Goal: Feedback & Contribution: Contribute content

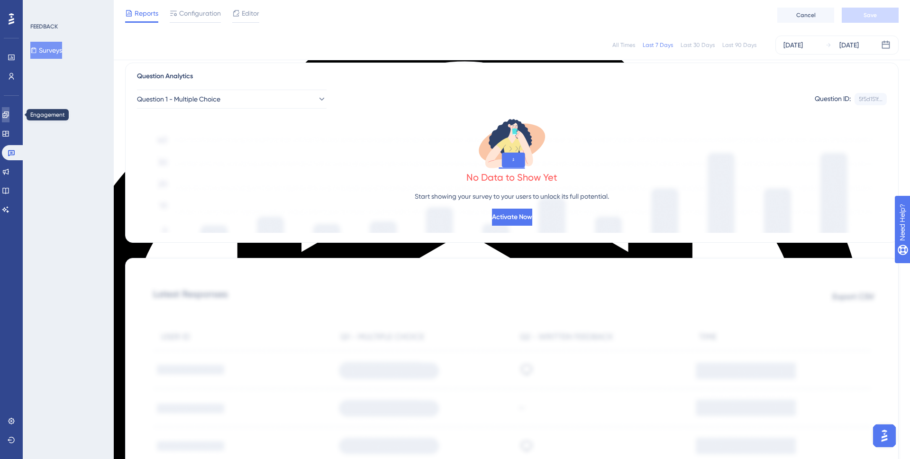
click at [9, 119] on link at bounding box center [6, 114] width 8 height 15
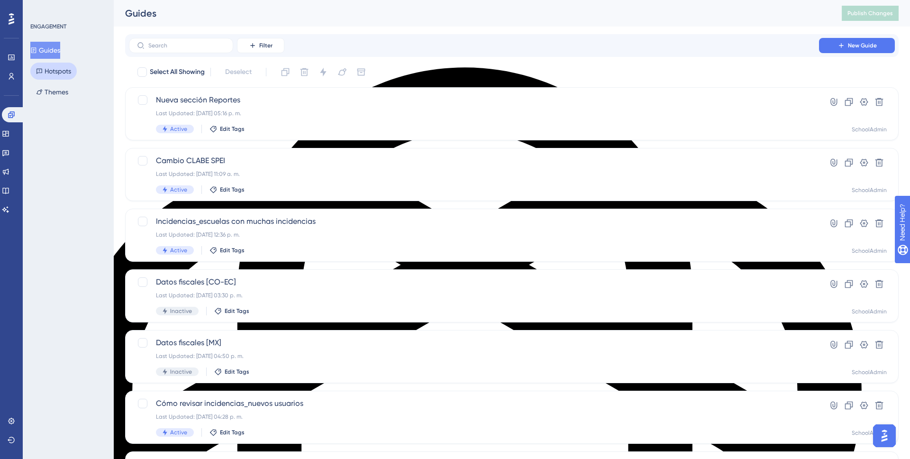
click at [56, 71] on button "Hotspots" at bounding box center [53, 71] width 46 height 17
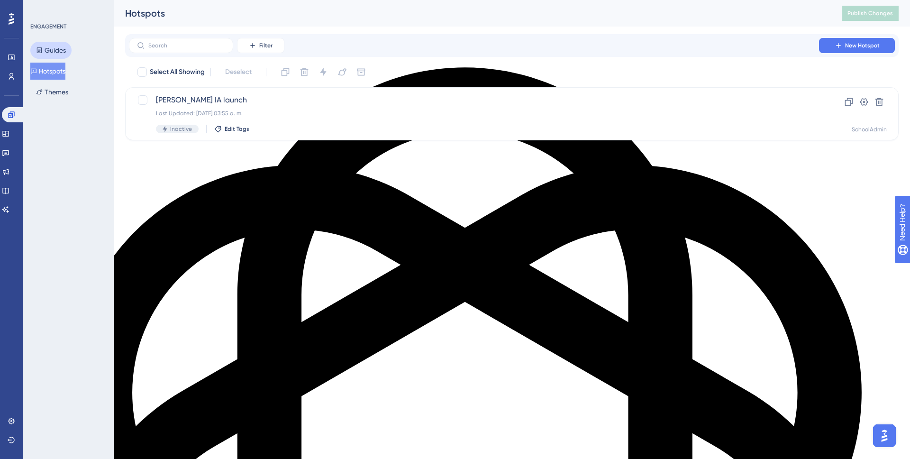
click at [55, 48] on button "Guides" at bounding box center [50, 50] width 41 height 17
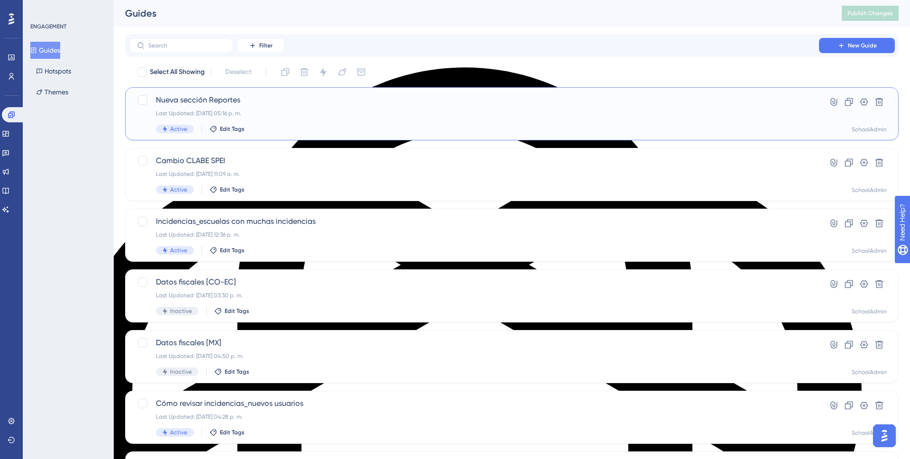
click at [203, 103] on span "Nueva sección Reportes" at bounding box center [474, 99] width 636 height 11
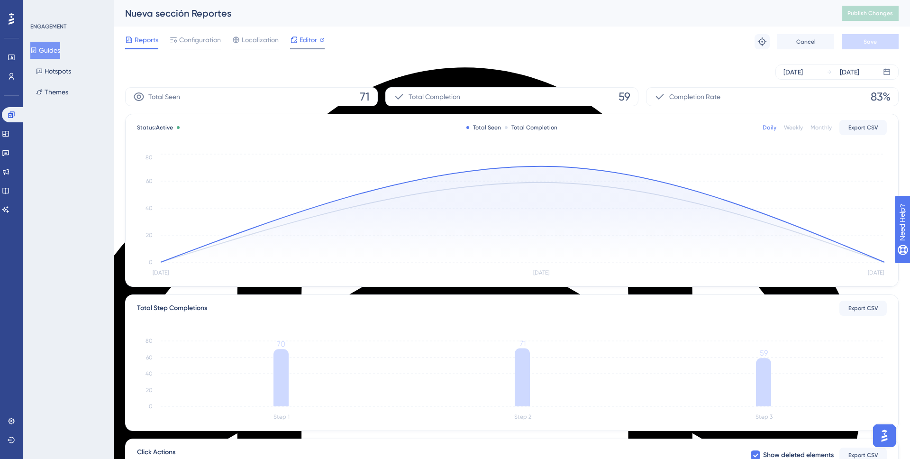
click at [301, 38] on span "Editor" at bounding box center [308, 39] width 18 height 11
click at [314, 44] on span "Editor" at bounding box center [308, 39] width 18 height 11
click at [9, 172] on icon at bounding box center [6, 172] width 8 height 8
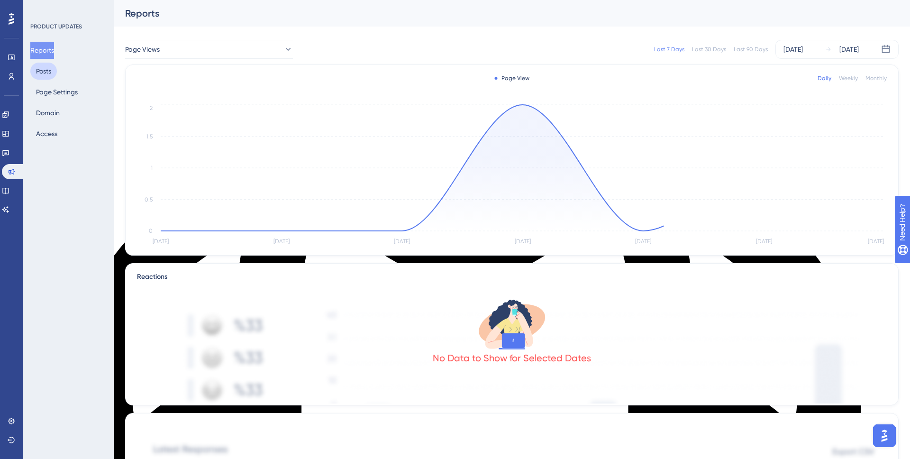
click at [49, 72] on button "Posts" at bounding box center [43, 71] width 27 height 17
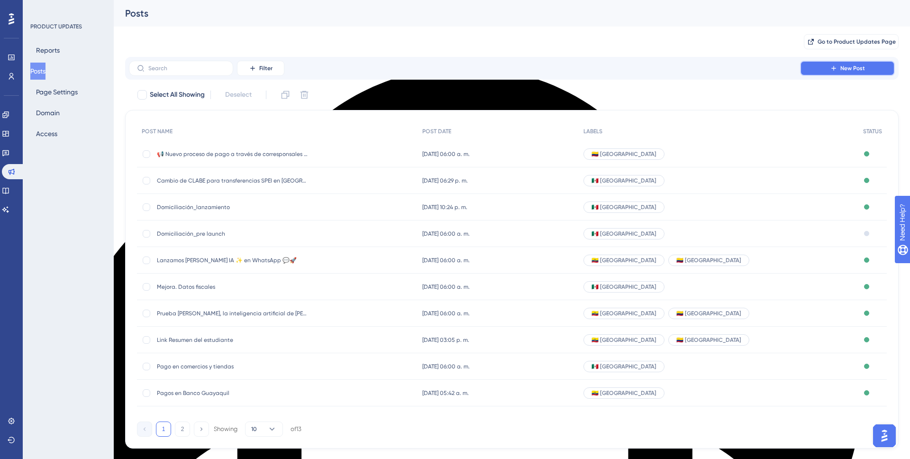
click at [836, 67] on icon at bounding box center [834, 68] width 8 height 8
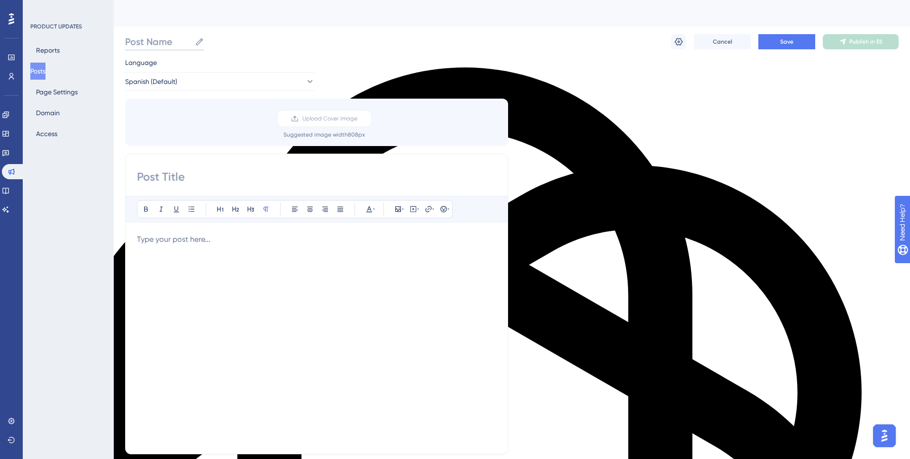
click at [142, 41] on input "Post Name" at bounding box center [158, 41] width 66 height 13
type input "Sección Reportes"
click at [201, 172] on input at bounding box center [316, 176] width 359 height 15
click at [141, 175] on input "Ya está disponible la nueva sección Reportes" at bounding box center [316, 176] width 359 height 15
click at [411, 177] on input "📢 Ya está disponible la nueva sección Reportes" at bounding box center [316, 176] width 359 height 15
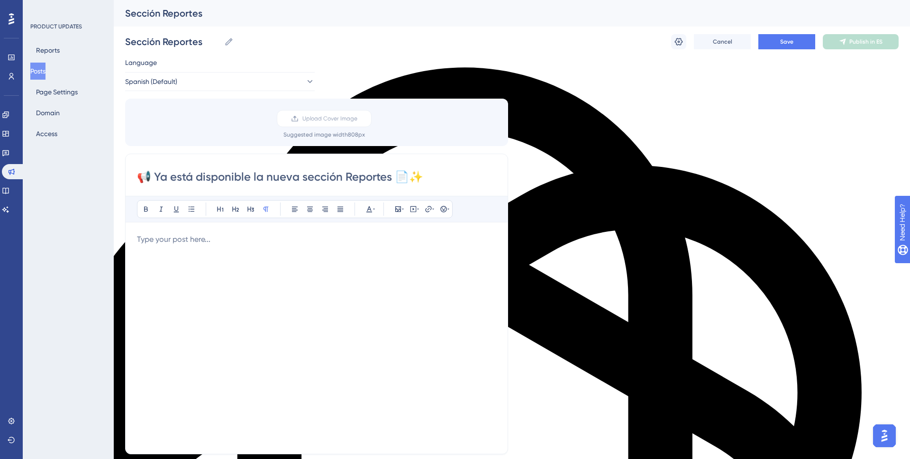
click at [659, 199] on div "Language Spanish (Default) Upload Cover Image Suggested image width 808 px 📢 Ya…" at bounding box center [511, 282] width 773 height 450
click at [311, 229] on div "Bold Italic Underline Bullet Point Heading 1 Heading 2 Heading 3 Normal Align L…" at bounding box center [316, 319] width 359 height 246
click at [295, 235] on p at bounding box center [316, 239] width 359 height 11
click at [401, 211] on icon at bounding box center [398, 209] width 8 height 8
click at [388, 253] on span "Upload Image" at bounding box center [403, 254] width 38 height 8
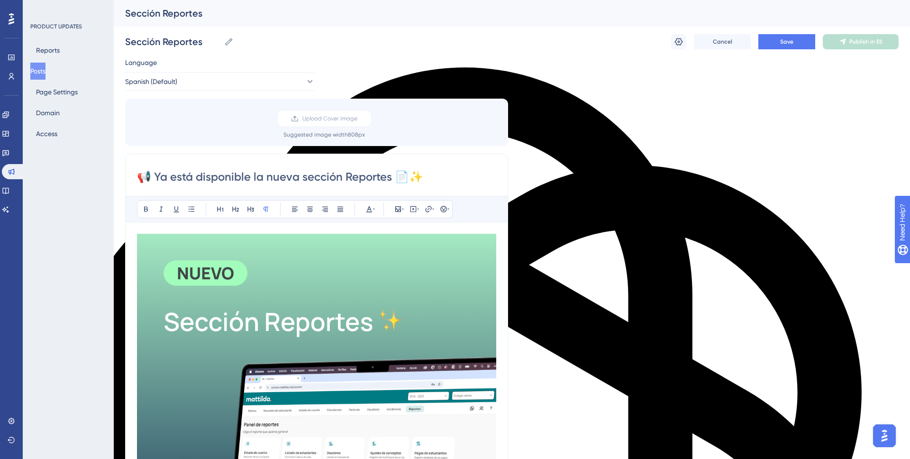
drag, startPoint x: 268, startPoint y: 175, endPoint x: 153, endPoint y: 174, distance: 115.1
click at [153, 174] on input "📢 Ya está disponible la nueva sección Reportes 📄✨" at bounding box center [316, 176] width 359 height 15
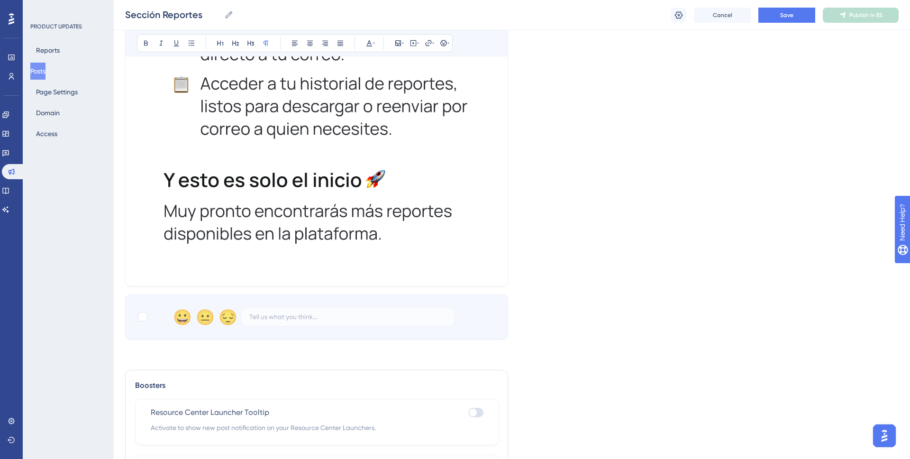
scroll to position [1012, 0]
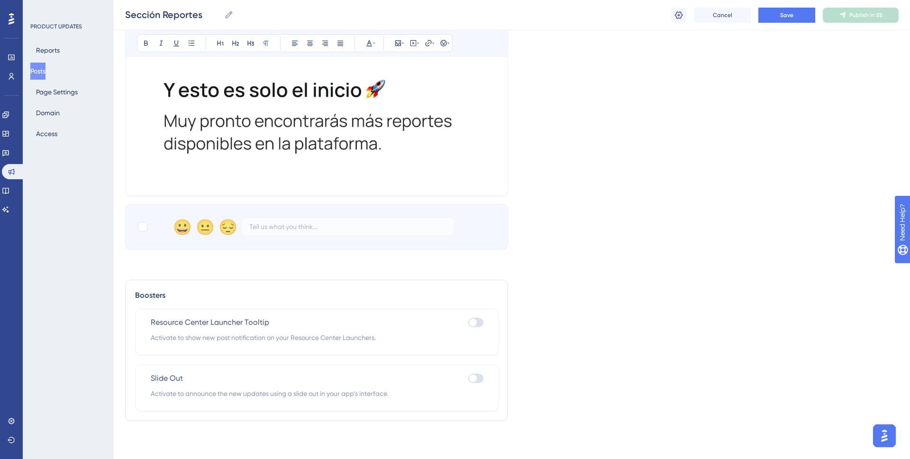
type input "📢 Nueva sección Reportes 📄✨"
click at [476, 322] on div at bounding box center [473, 322] width 8 height 8
click at [468, 322] on input "checkbox" at bounding box center [468, 322] width 0 height 0
checkbox input "true"
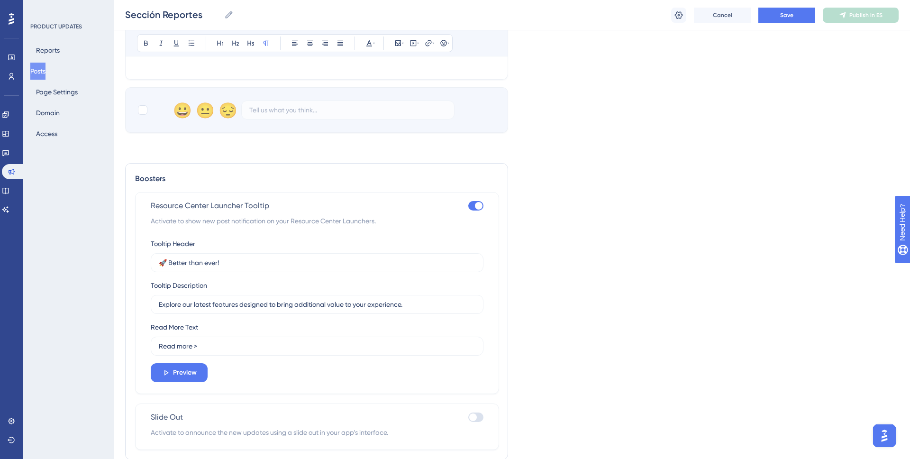
scroll to position [1130, 0]
drag, startPoint x: 236, startPoint y: 259, endPoint x: 170, endPoint y: 261, distance: 66.4
click at [170, 261] on input "🚀 Better than ever!" at bounding box center [317, 261] width 317 height 10
drag, startPoint x: 168, startPoint y: 261, endPoint x: 135, endPoint y: 261, distance: 33.2
click at [135, 261] on div "Resource Center Launcher Tooltip Activate to show new post notification on your…" at bounding box center [317, 291] width 364 height 202
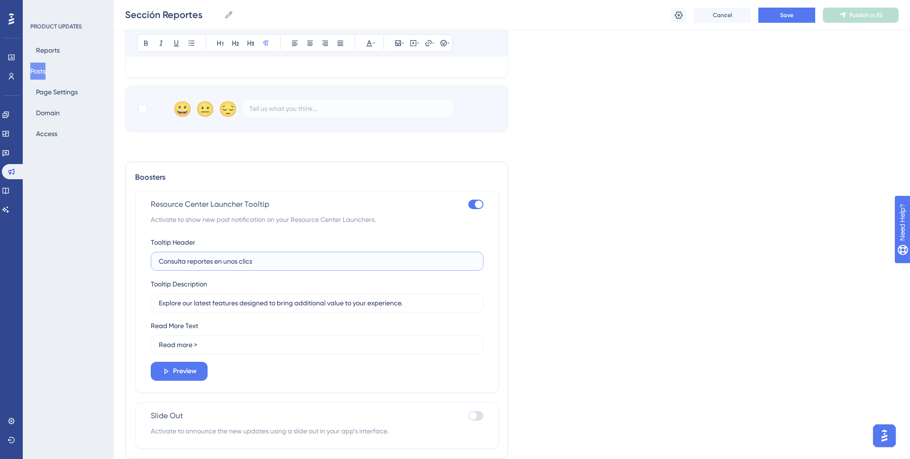
click at [272, 265] on input "Consulta reportes en unos clics" at bounding box center [317, 261] width 317 height 10
click at [223, 260] on input "Consulta reportes en unos clics" at bounding box center [317, 261] width 317 height 10
click at [213, 263] on input "Consulta reportes en solo unos clics" at bounding box center [317, 261] width 317 height 10
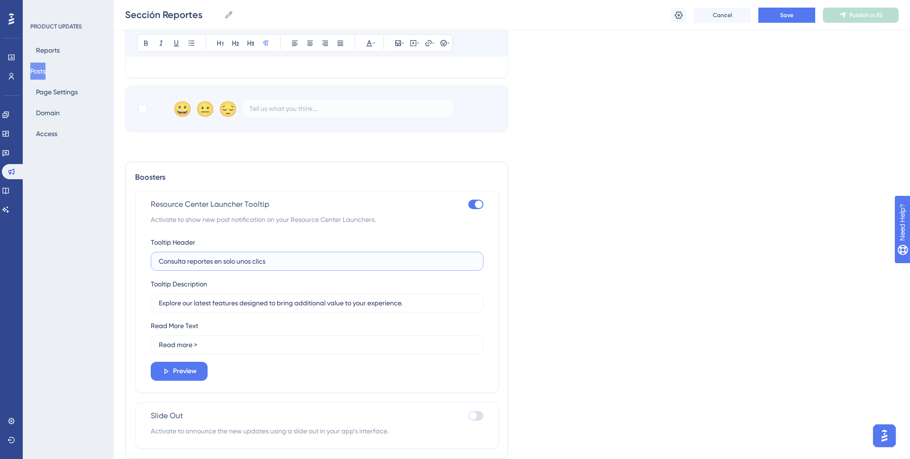
type input "Consulta reportes en solo unos clics"
click at [214, 308] on label "Explore our latest features designed to bring additional value to your experien…" at bounding box center [317, 302] width 333 height 19
click at [214, 308] on input "Explore our latest features designed to bring additional value to your experien…" at bounding box center [317, 303] width 317 height 10
click at [214, 308] on label "Explore our latest features designed to bring additional value to your experien…" at bounding box center [317, 302] width 333 height 19
click at [214, 308] on input "Explore our latest features designed to bring additional value to your experien…" at bounding box center [317, 303] width 317 height 10
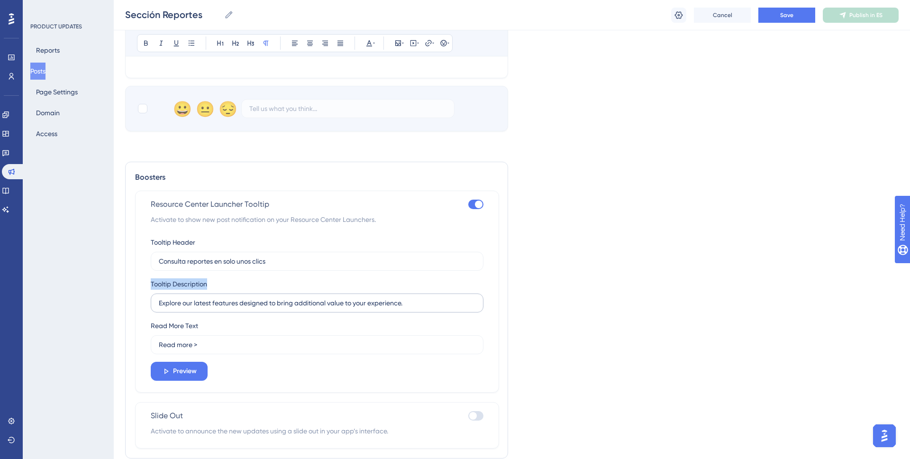
click at [214, 308] on label "Explore our latest features designed to bring additional value to your experien…" at bounding box center [317, 302] width 333 height 19
click at [214, 308] on input "Explore our latest features designed to bring additional value to your experien…" at bounding box center [317, 303] width 317 height 10
click at [194, 308] on label "Explore our latest features designed to bring additional value to your experien…" at bounding box center [317, 302] width 333 height 19
click at [194, 308] on input "Explore our latest features designed to bring additional value to your experien…" at bounding box center [317, 303] width 317 height 10
click at [194, 308] on label "Explore our latest features designed to bring additional value to your experien…" at bounding box center [317, 302] width 333 height 19
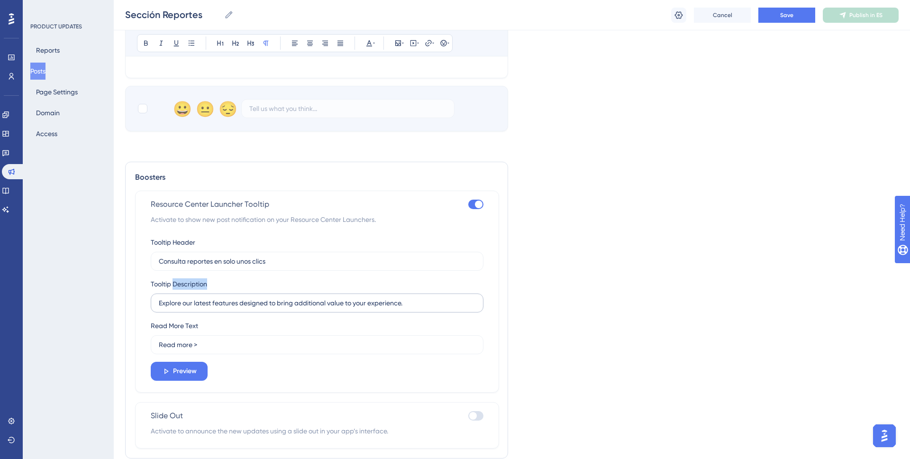
click at [194, 308] on input "Explore our latest features designed to bring additional value to your experien…" at bounding box center [317, 303] width 317 height 10
click at [194, 308] on label "Explore our latest features designed to bring additional value to your experien…" at bounding box center [317, 302] width 333 height 19
click at [194, 308] on input "Explore our latest features designed to bring additional value to your experien…" at bounding box center [317, 303] width 317 height 10
click at [356, 294] on label "Explore our latest features designed to bring additional value to your experien…" at bounding box center [317, 302] width 333 height 19
click at [356, 298] on input "Explore our latest features designed to bring additional value to your experien…" at bounding box center [317, 303] width 317 height 10
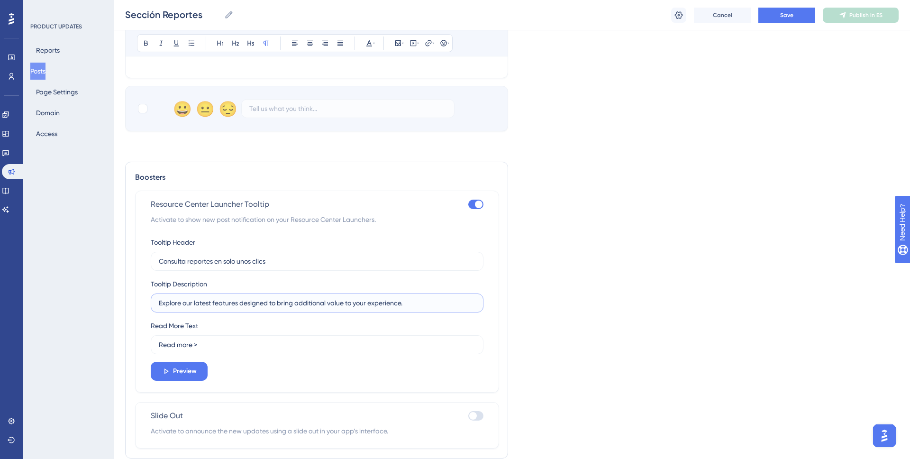
drag, startPoint x: 417, startPoint y: 304, endPoint x: 158, endPoint y: 301, distance: 259.2
click at [159, 301] on input "Explore our latest features designed to bring additional value to your experien…" at bounding box center [317, 303] width 317 height 10
paste input "consulta y descarga tus reportes en un solo lugar"
click at [162, 302] on input "consulta y descarga tus reportes en un solo lugar." at bounding box center [317, 303] width 317 height 10
click at [365, 306] on input "Consulta y descarga tus reportes en un solo lugar." at bounding box center [317, 303] width 317 height 10
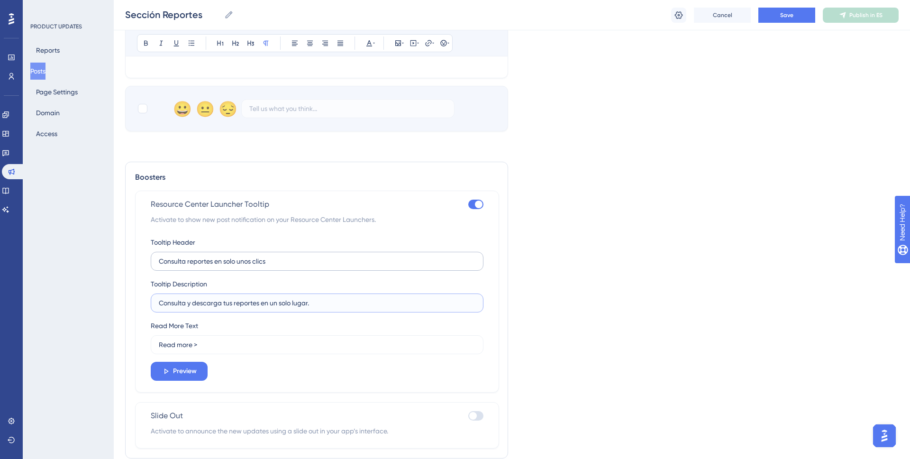
type input "Consulta y descarga tus reportes en un solo lugar."
drag, startPoint x: 184, startPoint y: 262, endPoint x: 150, endPoint y: 262, distance: 34.6
click at [150, 262] on div "Resource Center Launcher Tooltip Activate to show new post notification on your…" at bounding box center [317, 291] width 364 height 202
click at [311, 264] on input "Genera reportes en solo unos clics" at bounding box center [317, 261] width 317 height 10
type input "Genera reportes en solo unos clics 📄✨"
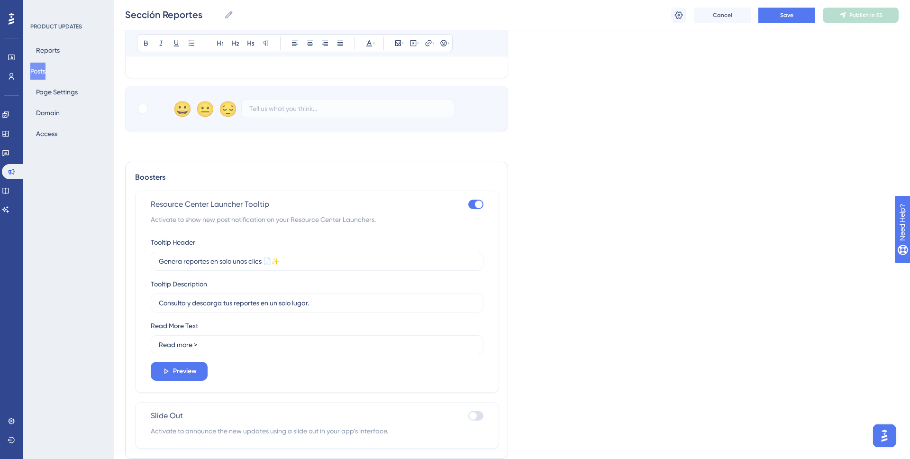
click at [185, 346] on input "Read more >" at bounding box center [317, 344] width 317 height 10
type input "Conocer más →"
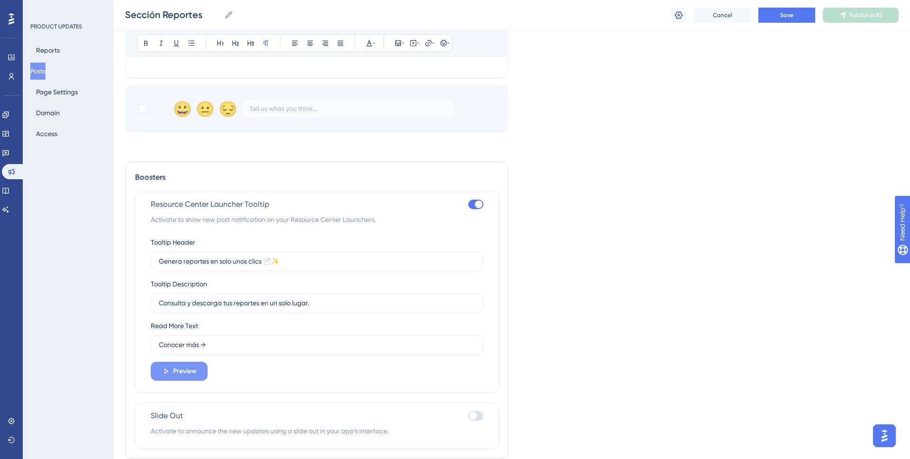
click at [184, 371] on span "Preview" at bounding box center [185, 370] width 24 height 11
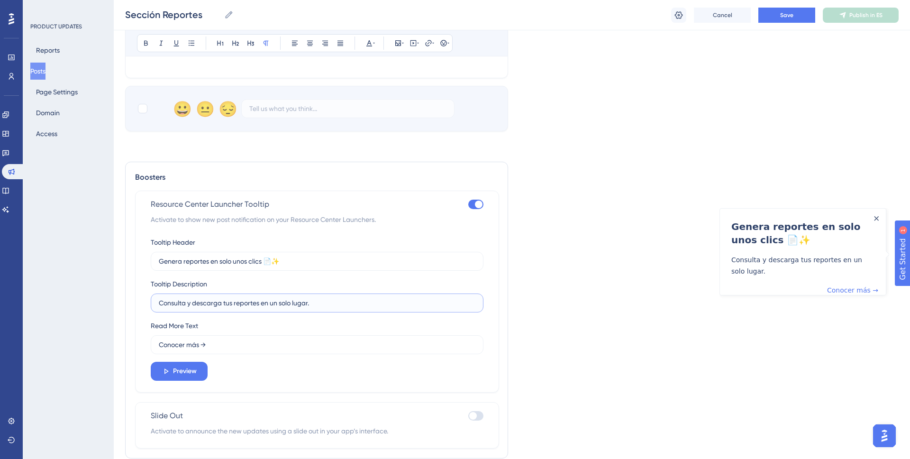
click at [334, 302] on input "Consulta y descarga tus reportes en un solo lugar." at bounding box center [317, 303] width 317 height 10
type input "Consulta y descarga tus reportes en un solo lugar"
click at [226, 261] on input "Genera reportes en solo unos clics 📄✨" at bounding box center [317, 261] width 317 height 10
type input "Genera reportes en solo unos clics 📄✨"
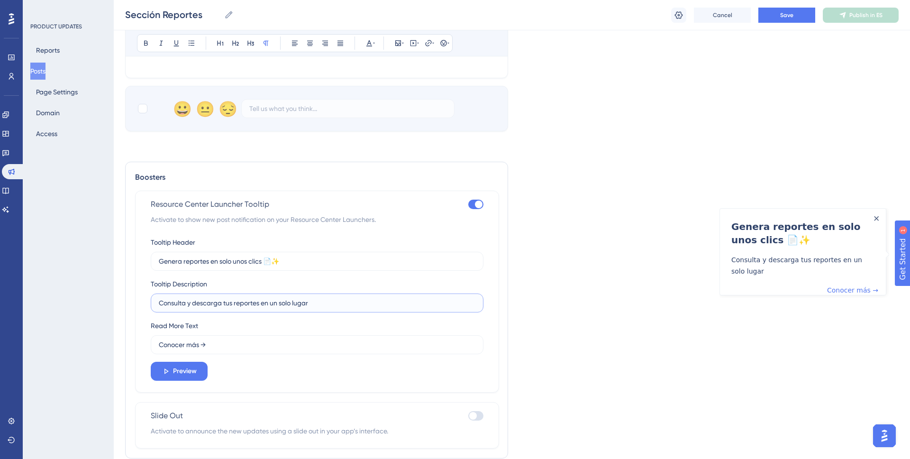
click at [160, 303] on input "Consulta y descarga tus reportes en un solo lugar" at bounding box center [317, 303] width 317 height 10
drag, startPoint x: 338, startPoint y: 303, endPoint x: 140, endPoint y: 305, distance: 198.1
click at [140, 305] on div "Resource Center Launcher Tooltip Activate to show new post notification on your…" at bounding box center [317, 291] width 364 height 202
type input "También puedes reenviarlos a quien necesites"
click at [226, 260] on input "Genera reportes en solo unos clics 📄✨" at bounding box center [317, 261] width 317 height 10
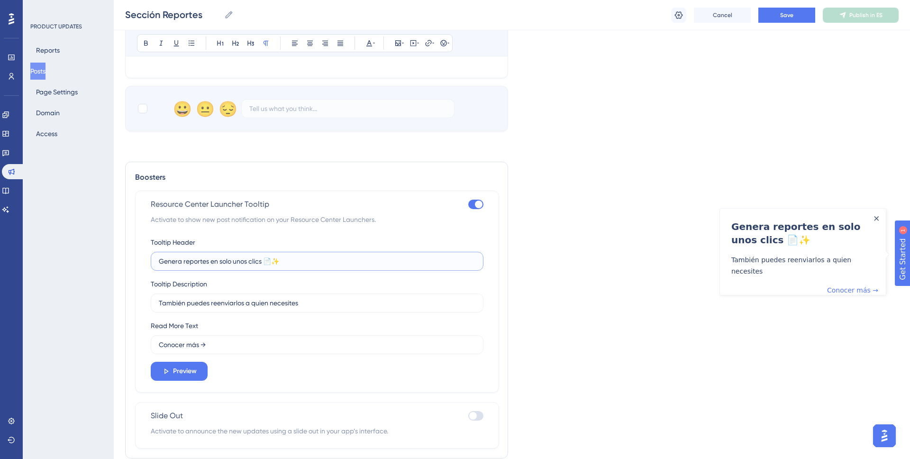
click at [226, 260] on input "Genera reportes en solo unos clics 📄✨" at bounding box center [317, 261] width 317 height 10
click at [173, 371] on span "Preview" at bounding box center [185, 370] width 24 height 11
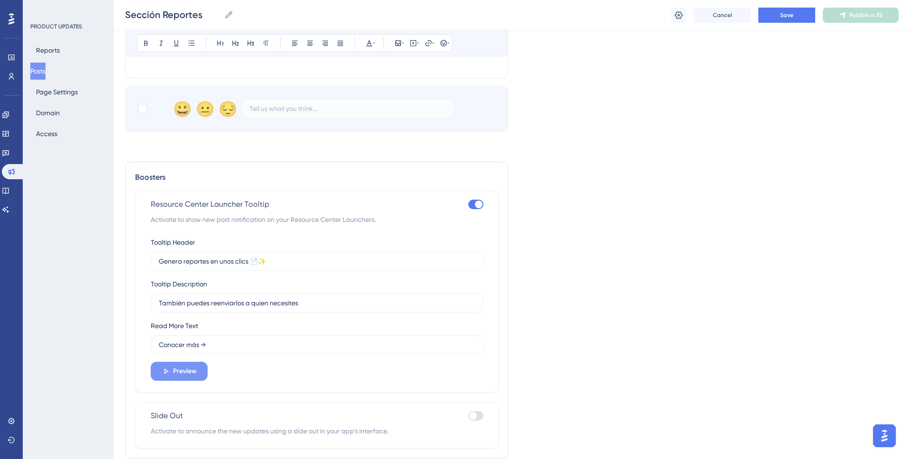
click at [173, 371] on span "Preview" at bounding box center [185, 370] width 24 height 11
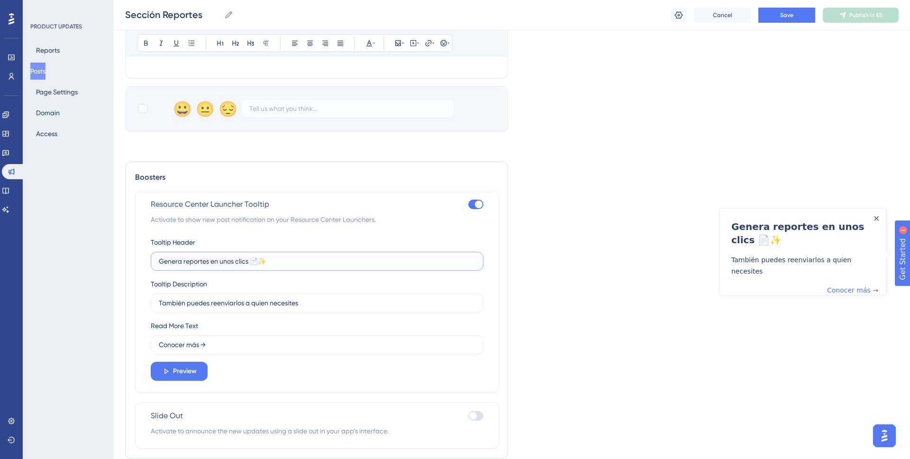
drag, startPoint x: 181, startPoint y: 263, endPoint x: 139, endPoint y: 263, distance: 41.7
click at [139, 263] on div "Resource Center Launcher Tooltip Activate to show new post notification on your…" at bounding box center [317, 291] width 364 height 202
type input "Crea reportes en unos clics 📄✨"
click at [323, 305] on input "También puedes reenviarlos a quien necesites" at bounding box center [317, 303] width 317 height 10
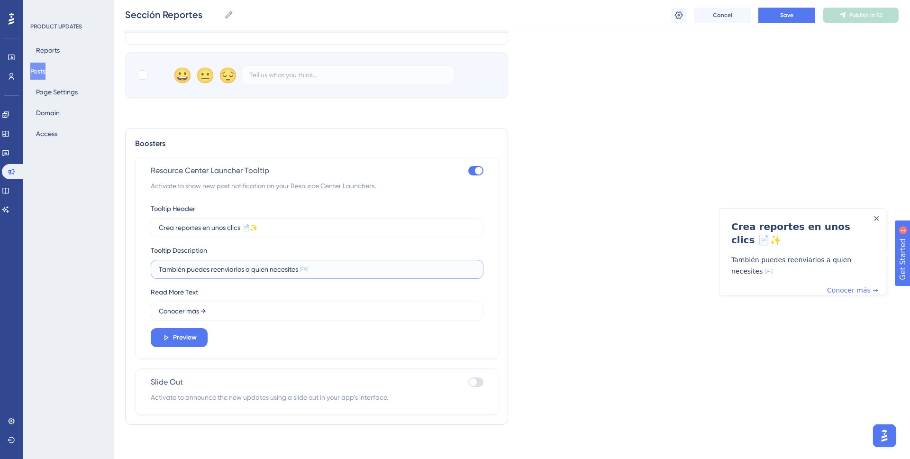
scroll to position [1167, 0]
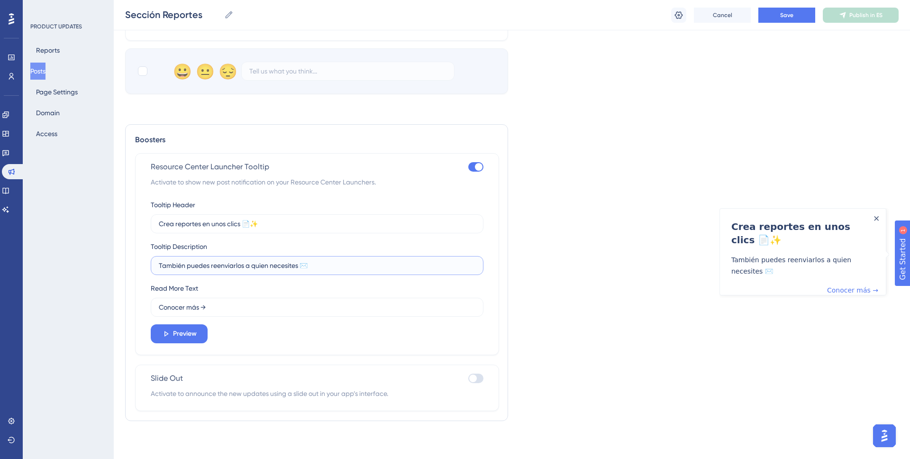
type input "También puedes reenviarlos a quien necesites ✉️"
click at [471, 377] on div at bounding box center [473, 378] width 8 height 8
click at [468, 378] on input "checkbox" at bounding box center [468, 378] width 0 height 0
checkbox input "true"
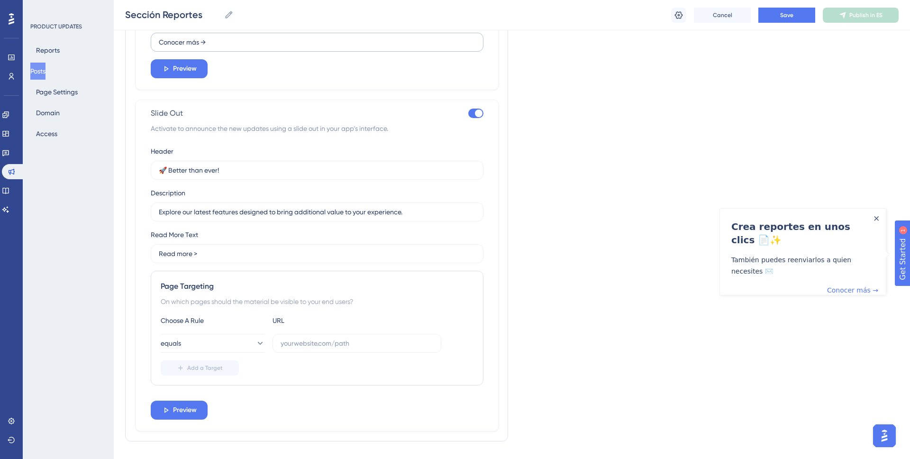
scroll to position [1452, 0]
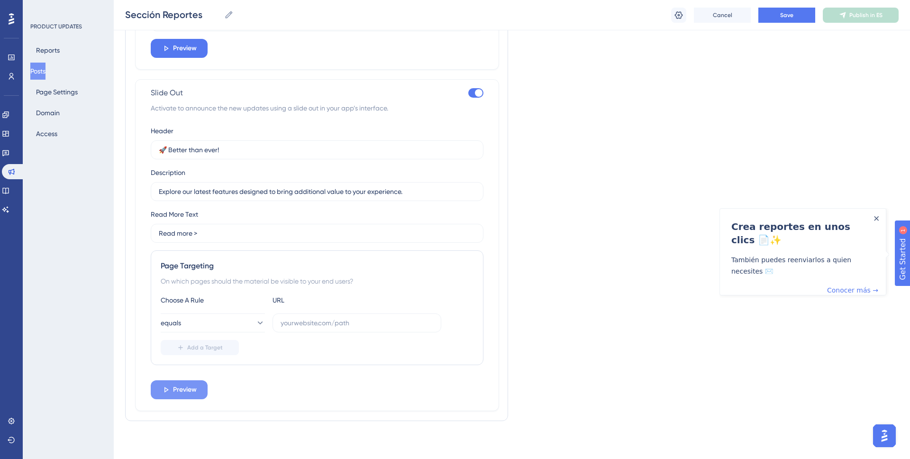
click at [184, 385] on span "Preview" at bounding box center [185, 389] width 24 height 11
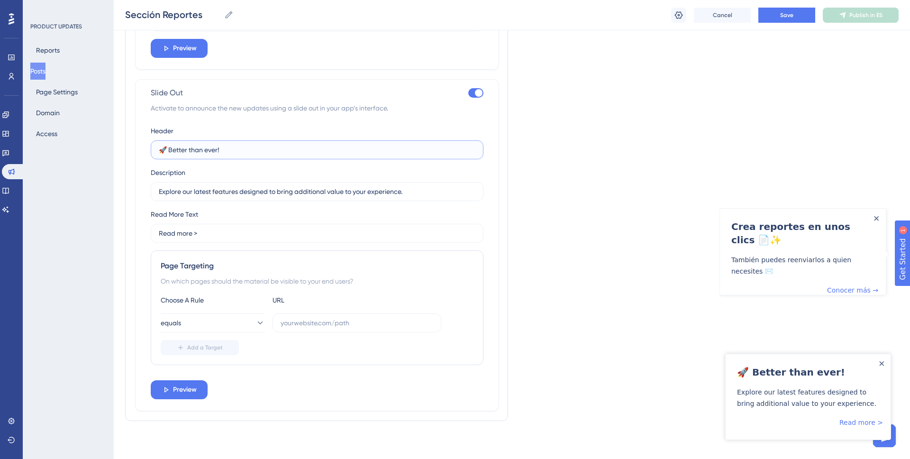
drag, startPoint x: 233, startPoint y: 147, endPoint x: 107, endPoint y: 144, distance: 126.5
type input "Y"
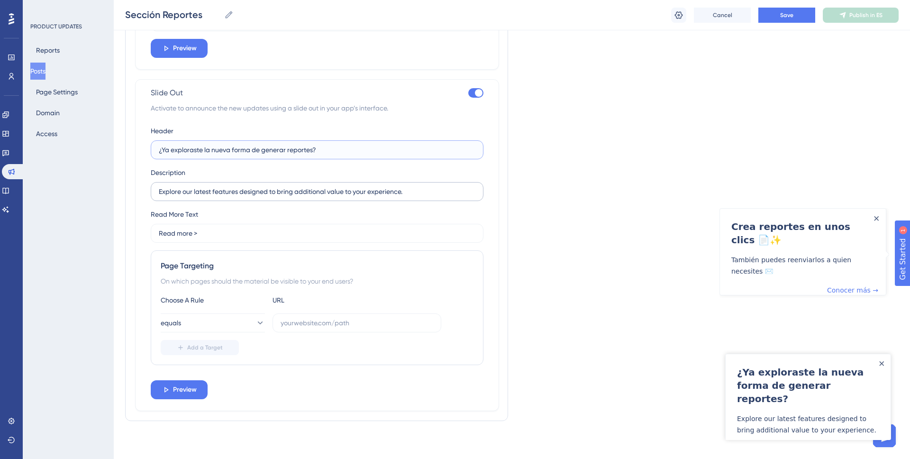
type input "¿Ya exploraste la nueva forma de generar reportes?"
click at [189, 191] on input "Explore our latest features designed to bring additional value to your experien…" at bounding box center [317, 191] width 317 height 10
type input "Genera reportes en unos clics"
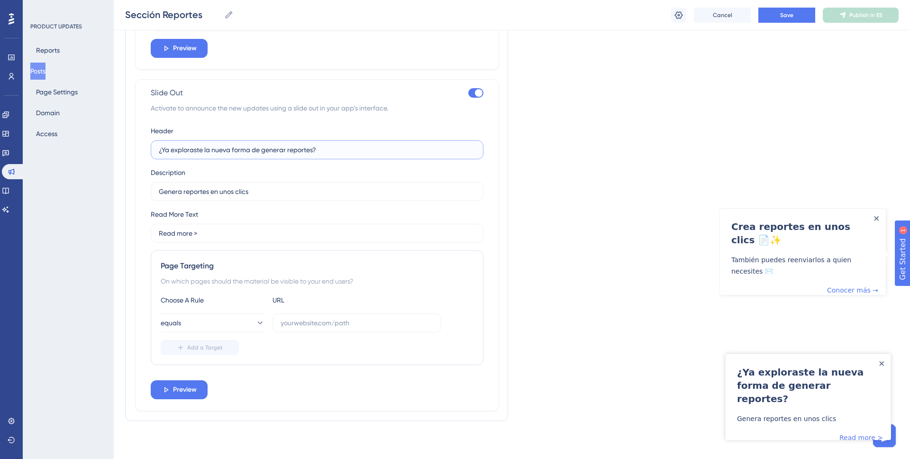
click at [352, 152] on input "¿Ya exploraste la nueva forma de generar reportes?" at bounding box center [317, 150] width 317 height 10
type input "¿Ya exploraste la nueva forma de generar reportes? 📄✨"
click at [197, 191] on input "Genera reportes en unos clics" at bounding box center [317, 191] width 317 height 10
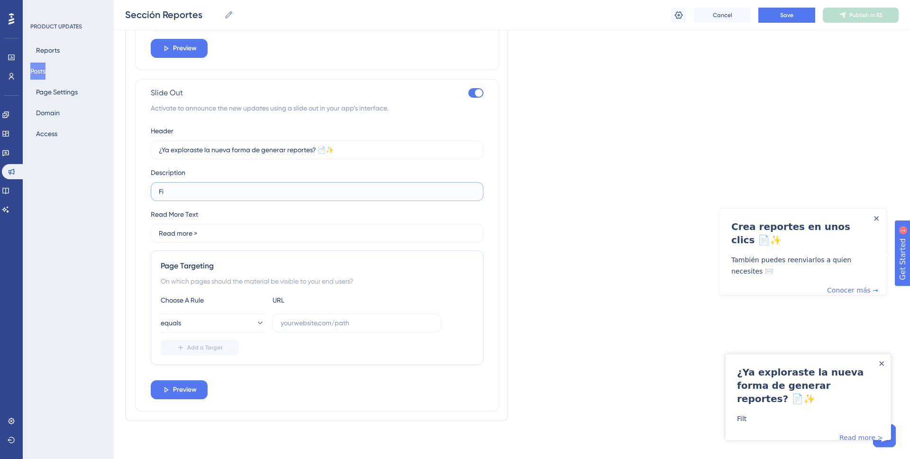
type input "F"
click at [177, 194] on input "Selecciona la información" at bounding box center [317, 191] width 317 height 10
click at [248, 193] on input "Filtra la información" at bounding box center [317, 191] width 317 height 10
drag, startPoint x: 288, startPoint y: 191, endPoint x: 150, endPoint y: 190, distance: 137.4
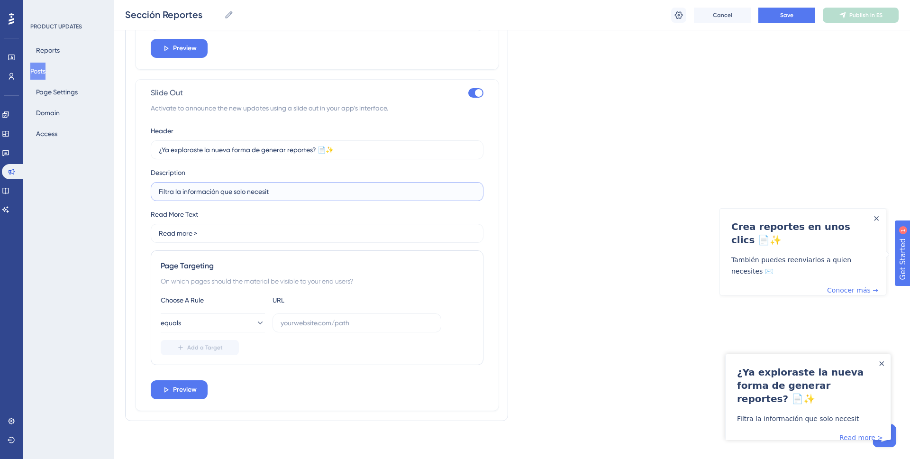
click at [151, 190] on label "Filtra la información que solo necesit" at bounding box center [317, 191] width 333 height 19
type input "F"
click at [213, 186] on input "Utiliza los filtros para" at bounding box center [317, 191] width 317 height 10
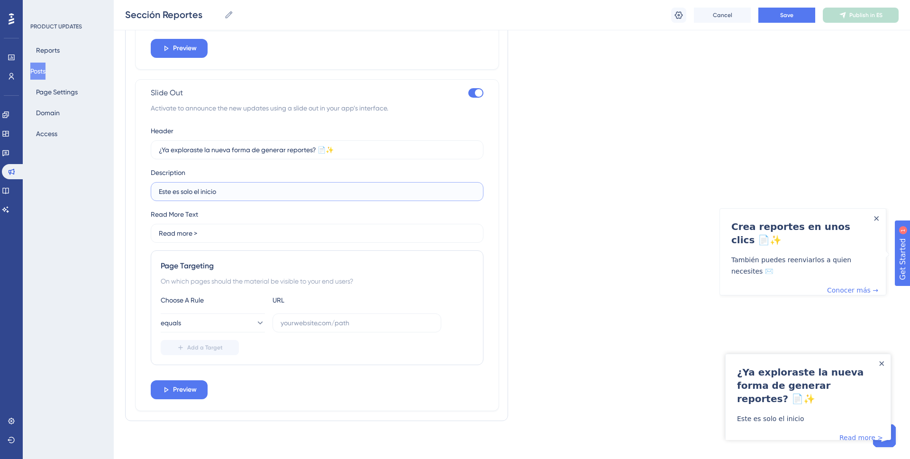
click at [195, 195] on input "Este es solo el inicio" at bounding box center [317, 191] width 317 height 10
paste input "obtener exactamente la información que buscas."
click at [159, 190] on input "obtener exactamente la información que buscas." at bounding box center [317, 191] width 317 height 10
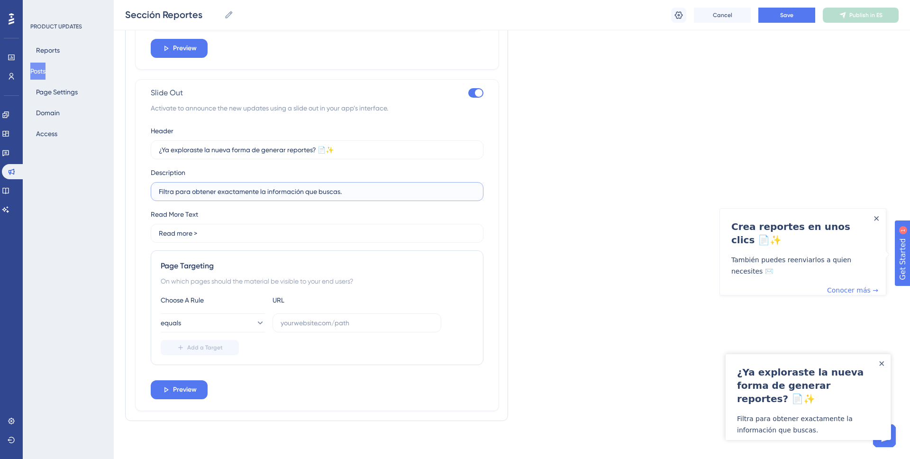
click at [230, 190] on input "Filtra para obtener exactamente la información que buscas." at bounding box center [317, 191] width 317 height 10
click at [328, 192] on input "Filtra para obtener la información que buscas." at bounding box center [317, 191] width 317 height 10
type input "Filtra para obtener la información que buscas."
click at [181, 235] on input "Read more >" at bounding box center [317, 233] width 317 height 10
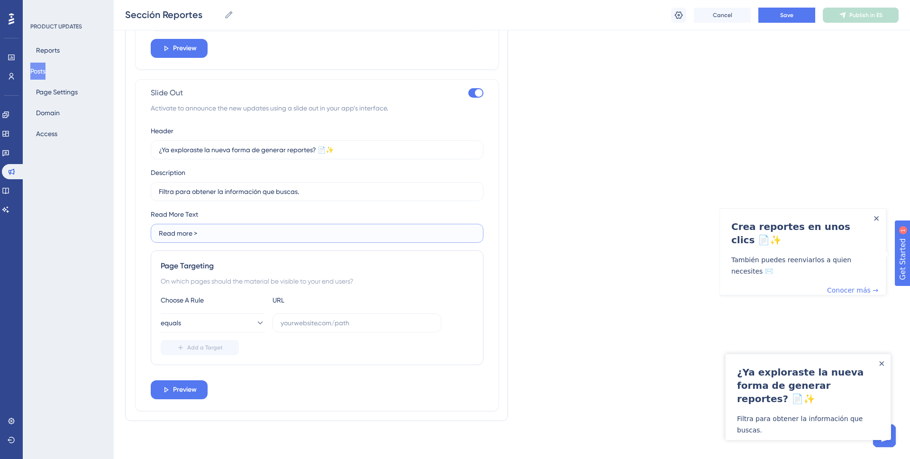
click at [181, 235] on input "Read more >" at bounding box center [317, 233] width 317 height 10
type input "Conocer más →"
click at [193, 389] on span "Preview" at bounding box center [185, 389] width 24 height 11
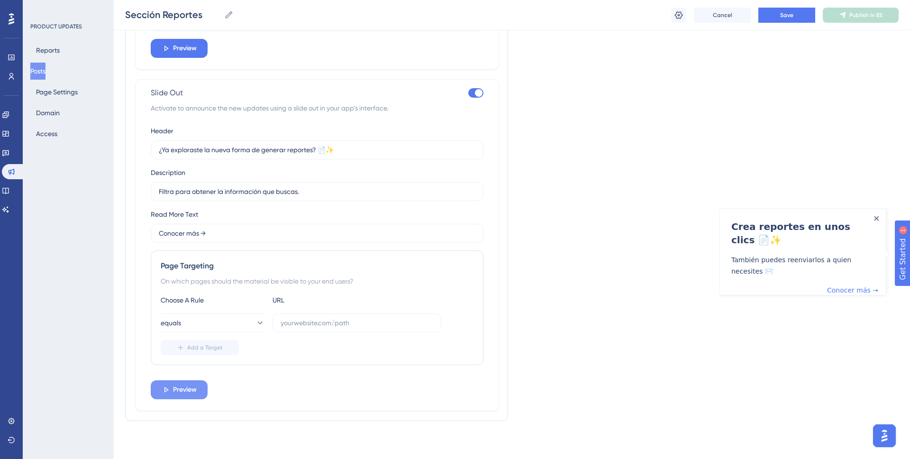
click at [193, 389] on span "Preview" at bounding box center [185, 389] width 24 height 11
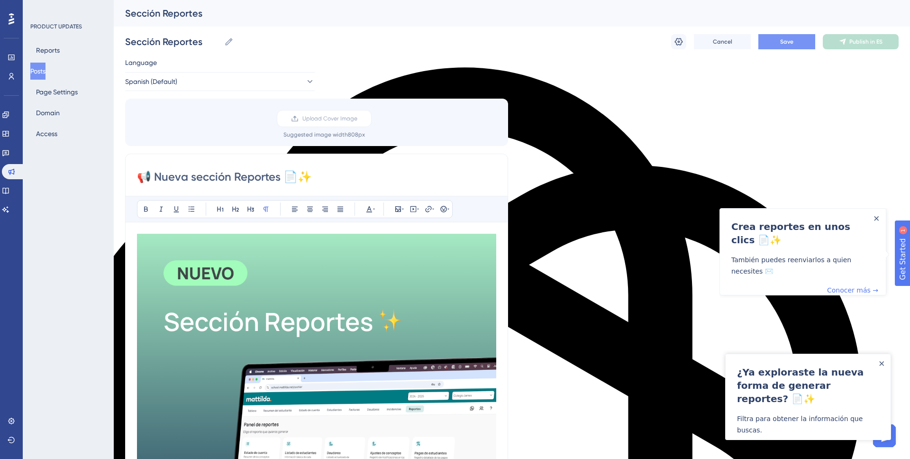
click at [798, 41] on button "Save" at bounding box center [786, 41] width 57 height 15
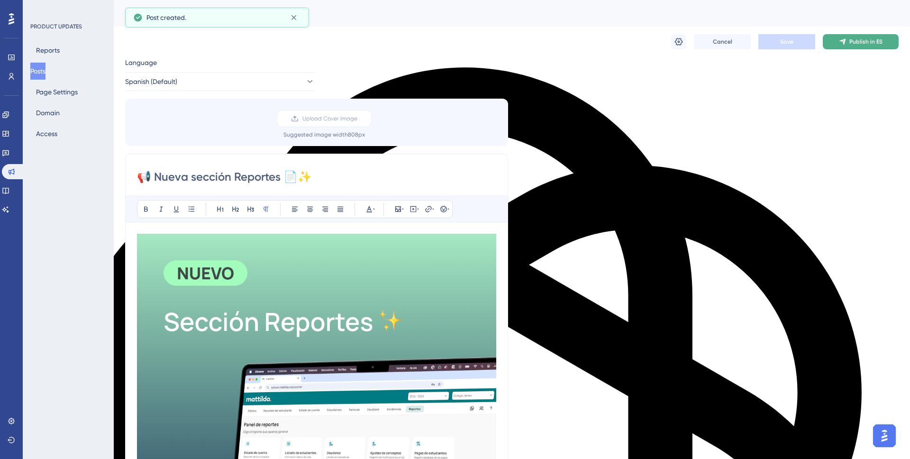
click at [869, 46] on button "Publish in ES" at bounding box center [861, 41] width 76 height 15
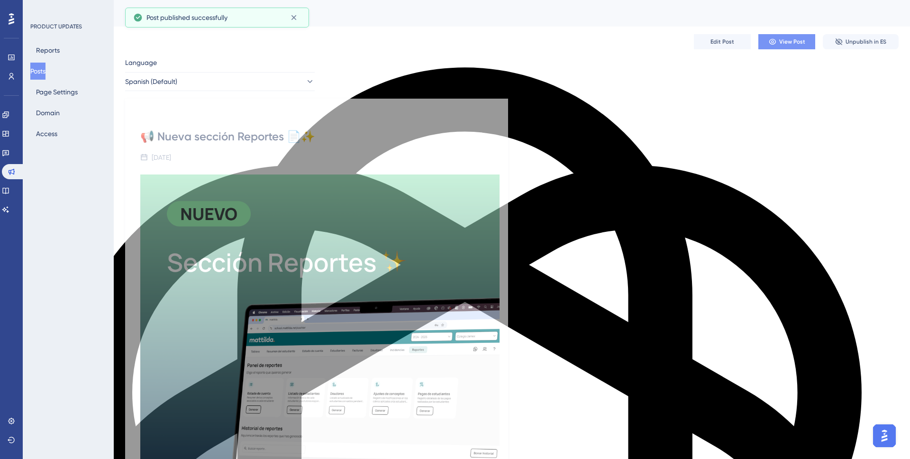
click at [793, 43] on span "View Post" at bounding box center [792, 42] width 26 height 8
click at [40, 71] on button "Posts" at bounding box center [37, 71] width 15 height 17
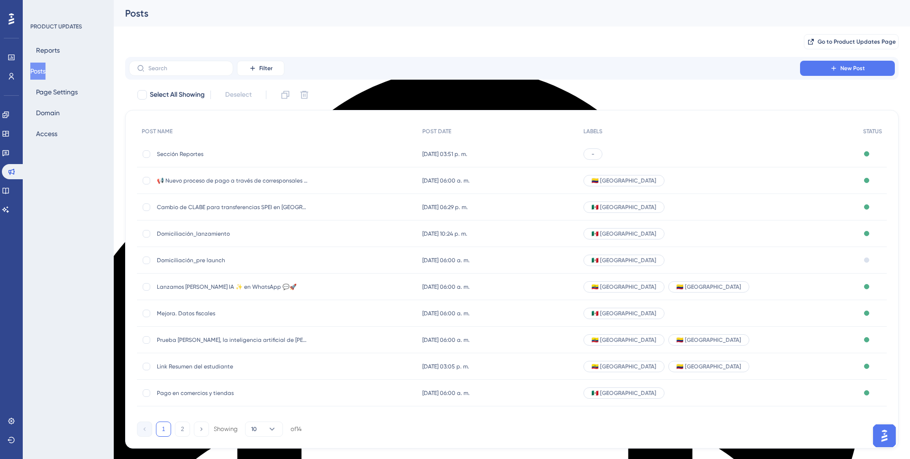
click at [602, 154] on div "-" at bounding box center [592, 153] width 19 height 11
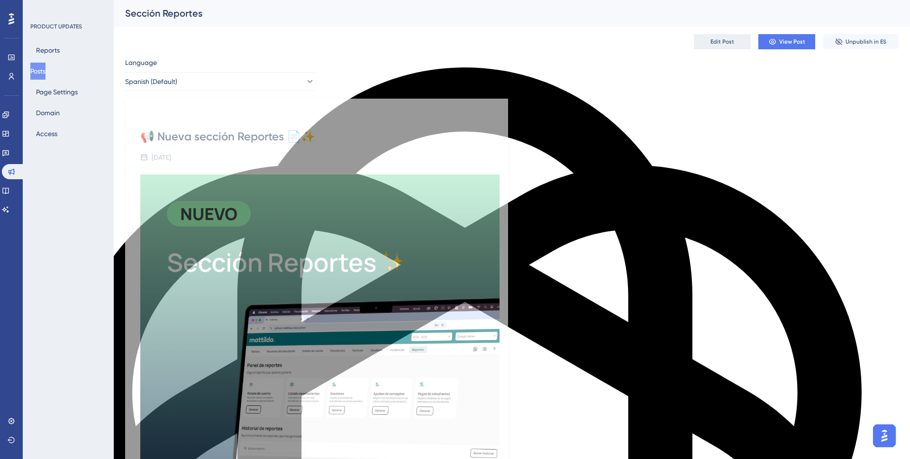
click at [724, 44] on span "Edit Post" at bounding box center [722, 42] width 24 height 8
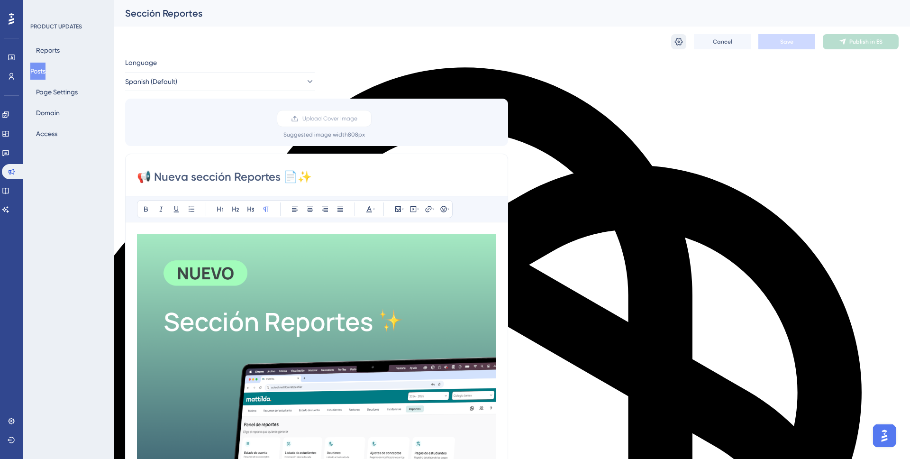
click at [678, 43] on icon at bounding box center [678, 41] width 9 height 9
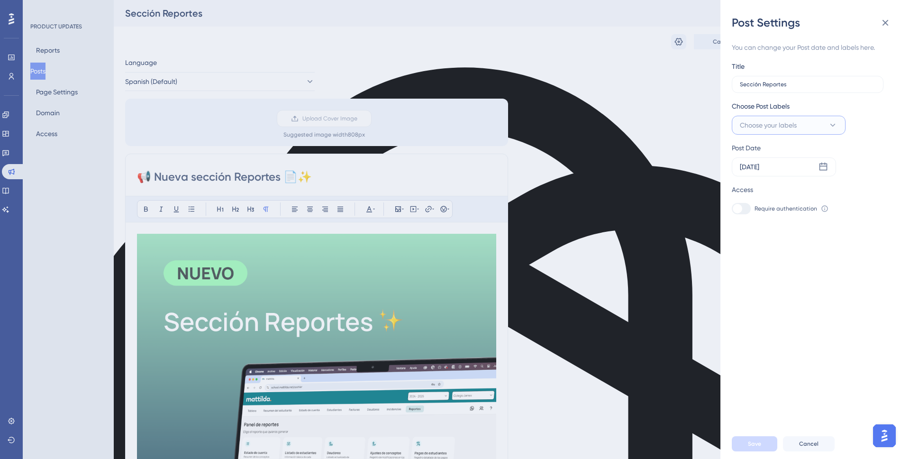
click at [793, 122] on span "Choose your labels" at bounding box center [768, 124] width 57 height 11
click at [744, 183] on div at bounding box center [743, 183] width 8 height 8
checkbox input "true"
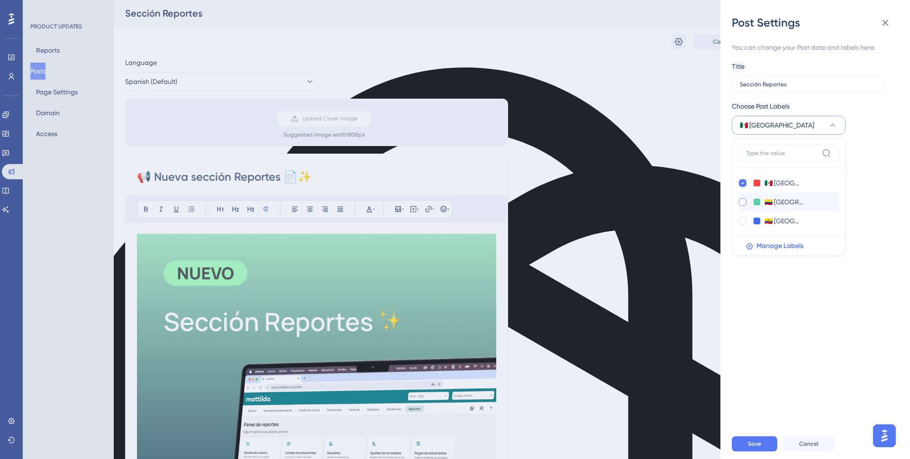
click at [743, 198] on div at bounding box center [743, 202] width 8 height 8
checkbox input "true"
click at [743, 222] on div at bounding box center [743, 221] width 8 height 8
checkbox input "true"
click at [833, 127] on icon at bounding box center [832, 124] width 9 height 9
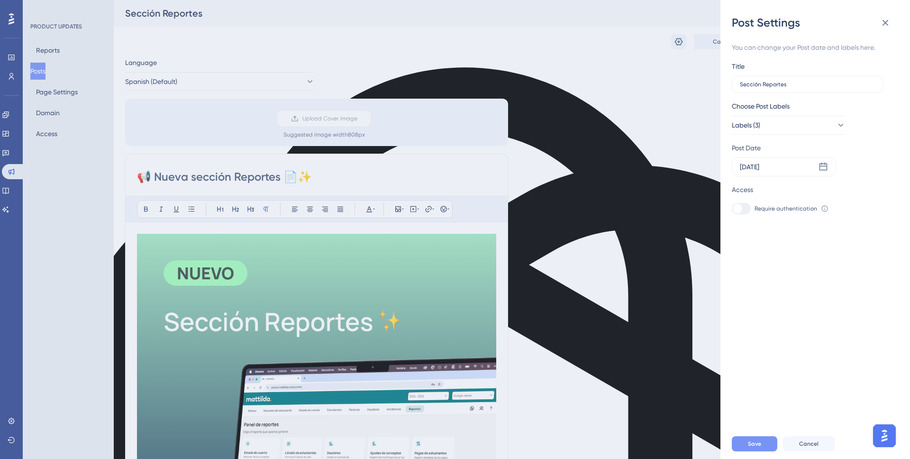
click at [760, 443] on span "Save" at bounding box center [754, 444] width 13 height 8
click at [759, 167] on div "Sep 12 2025" at bounding box center [749, 166] width 19 height 11
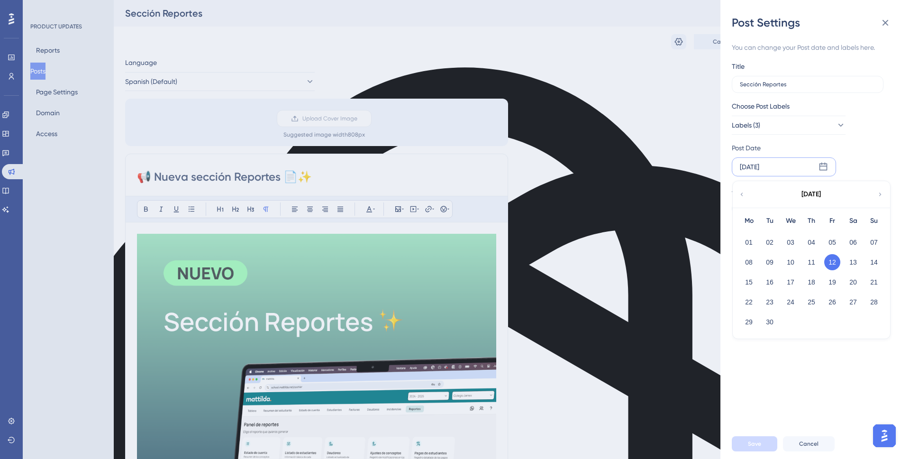
click at [687, 173] on div "Post Settings You can change your Post date and labels here. Title Sección Repo…" at bounding box center [455, 229] width 910 height 459
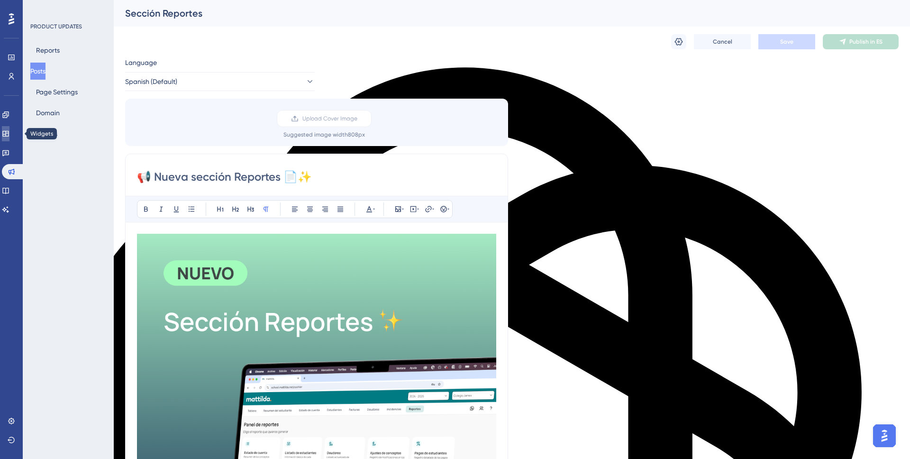
click at [9, 133] on icon at bounding box center [6, 134] width 8 height 8
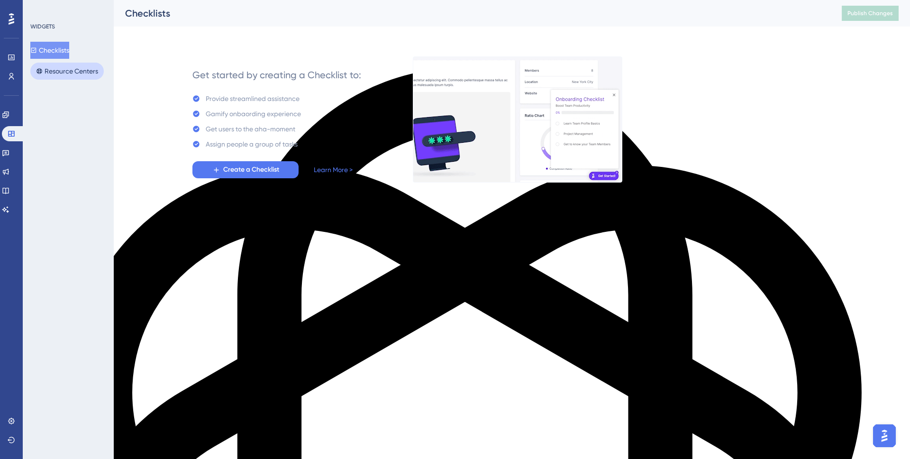
click at [61, 68] on button "Resource Centers" at bounding box center [66, 71] width 73 height 17
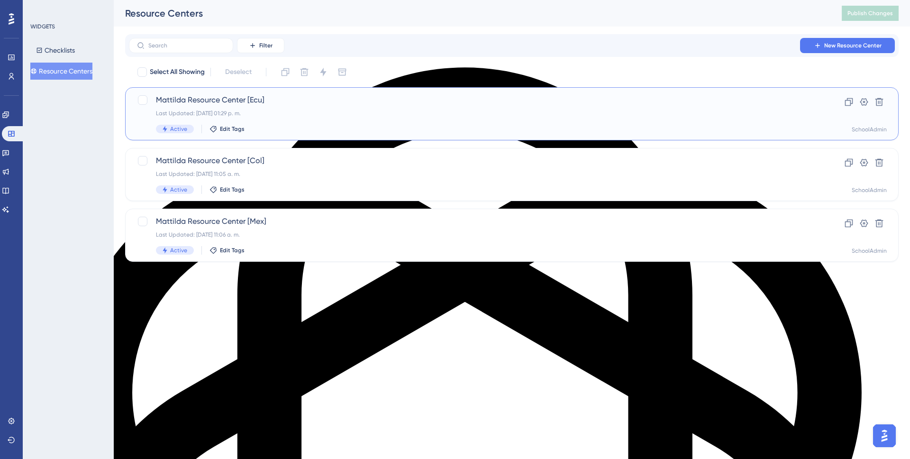
click at [299, 106] on div "Mattilda Resource Center [Ecu] Last Updated: 31 jul 2025 01:29 p. m. Active Edi…" at bounding box center [474, 113] width 636 height 39
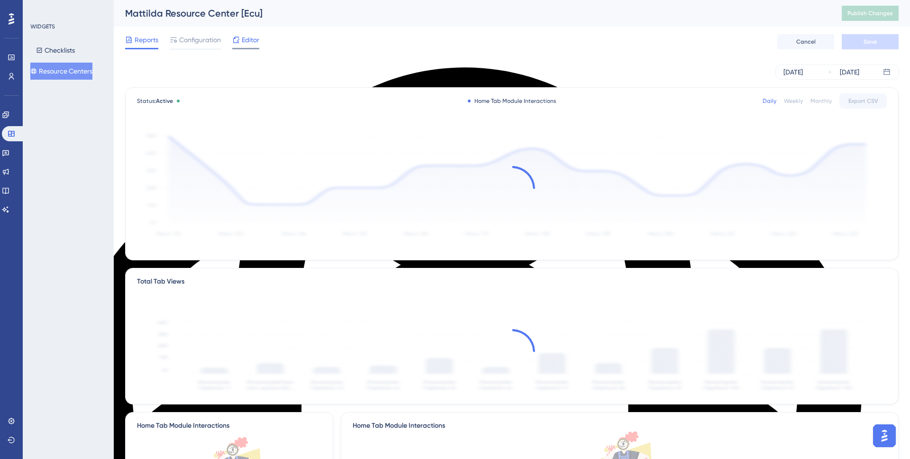
click at [246, 39] on span "Editor" at bounding box center [251, 39] width 18 height 11
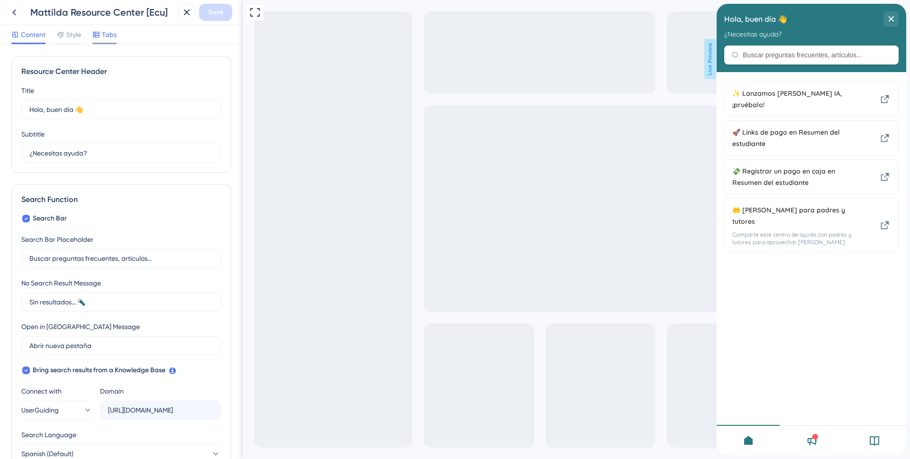
click at [109, 36] on span "Tabs" at bounding box center [109, 34] width 15 height 11
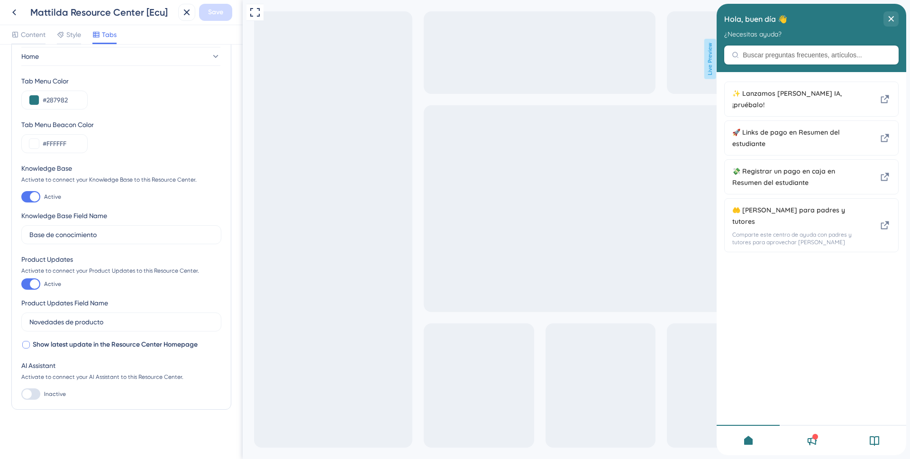
click at [24, 342] on div at bounding box center [26, 345] width 8 height 8
checkbox input "true"
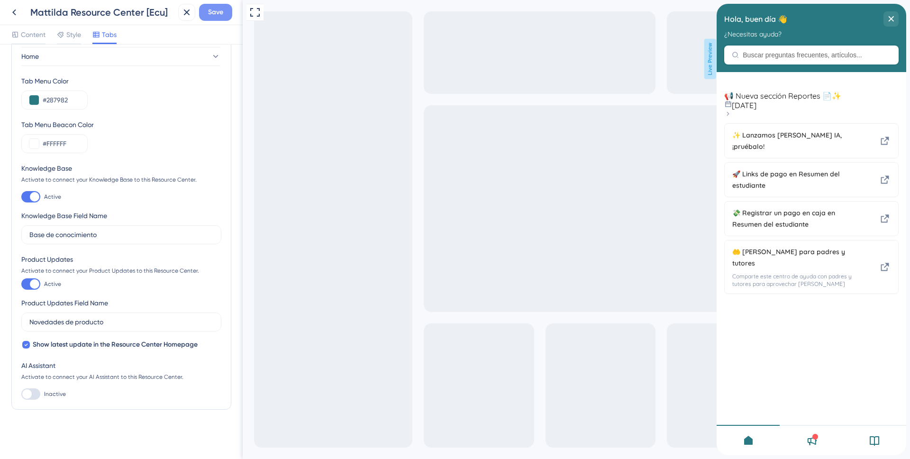
click at [218, 15] on span "Save" at bounding box center [215, 12] width 15 height 11
click at [182, 18] on icon at bounding box center [179, 17] width 9 height 9
click at [16, 12] on icon at bounding box center [14, 12] width 11 height 11
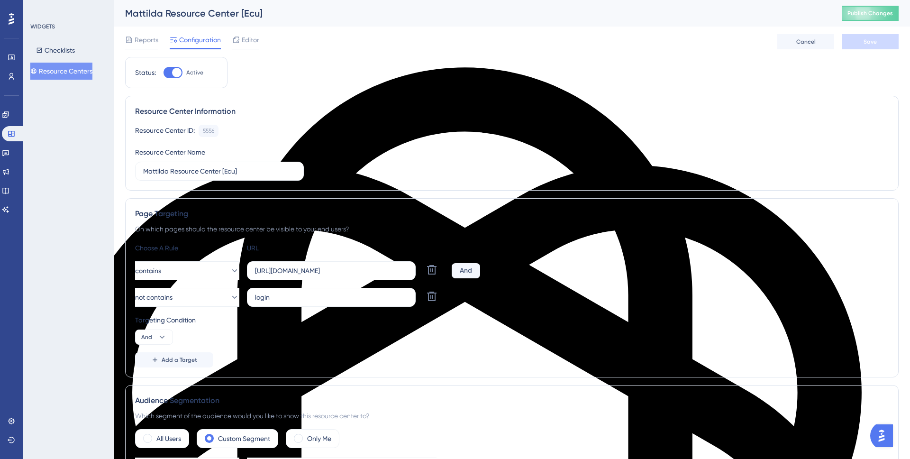
click at [86, 73] on button "Resource Centers" at bounding box center [61, 71] width 62 height 17
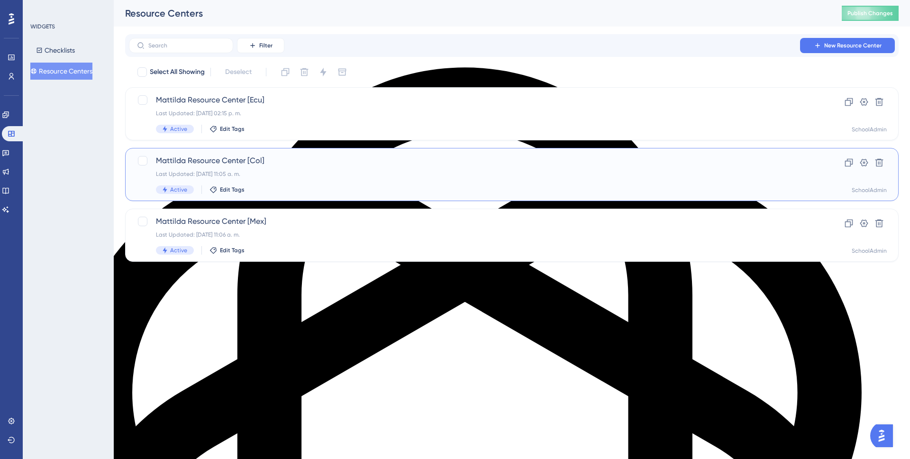
click at [289, 167] on div "Mattilda Resource Center [Col] Last Updated: 09 sept 2025 11:05 a. m. Active Ed…" at bounding box center [474, 174] width 636 height 39
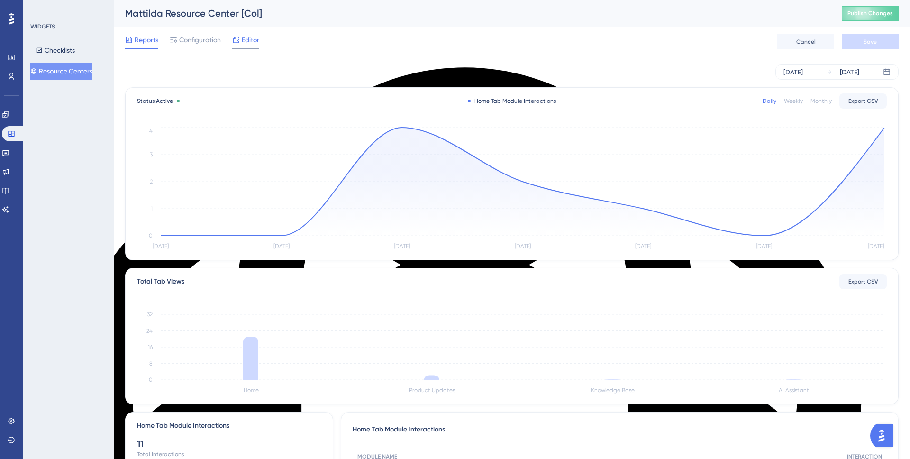
click at [255, 45] on span "Editor" at bounding box center [251, 39] width 18 height 11
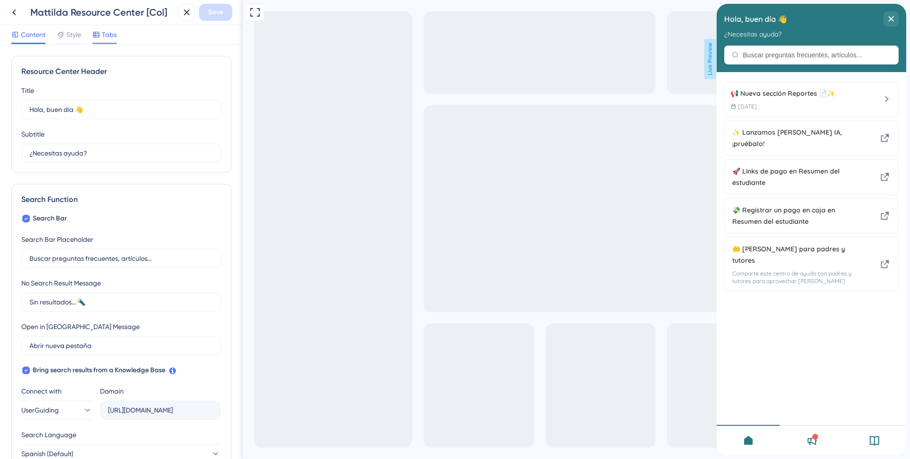
click at [102, 37] on span "Tabs" at bounding box center [109, 34] width 15 height 11
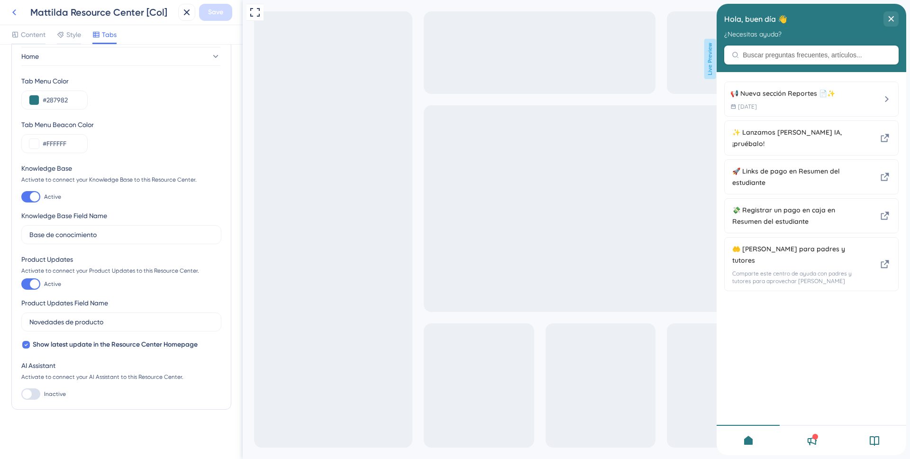
click at [13, 10] on icon at bounding box center [14, 12] width 11 height 11
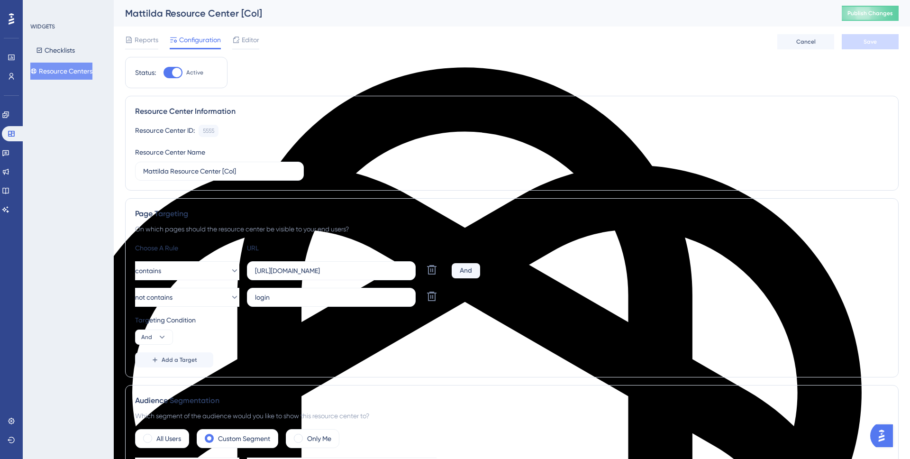
click at [79, 73] on button "Resource Centers" at bounding box center [61, 71] width 62 height 17
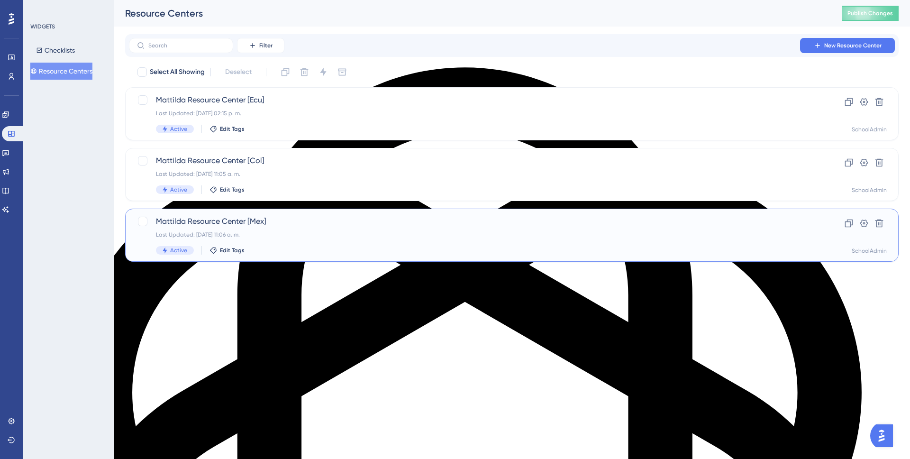
click at [287, 244] on div "Mattilda Resource Center [Mex] Last Updated: 09 sept 2025 11:06 a. m. Active Ed…" at bounding box center [474, 235] width 636 height 39
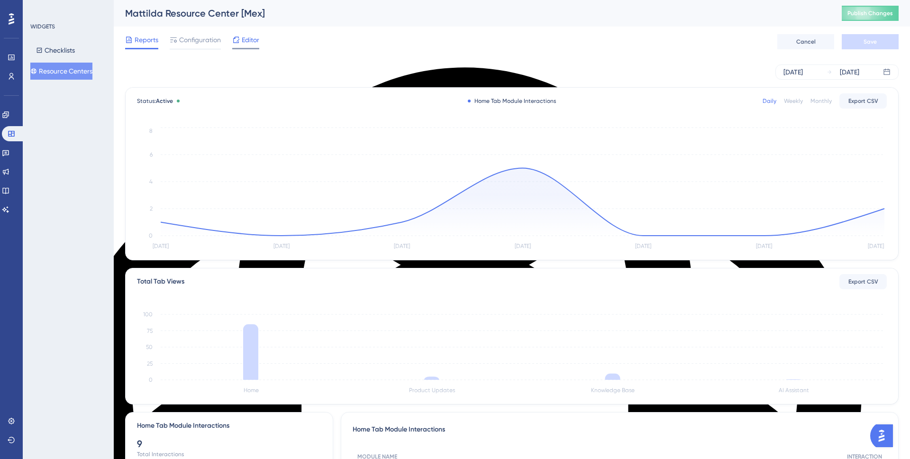
click at [253, 43] on span "Editor" at bounding box center [251, 39] width 18 height 11
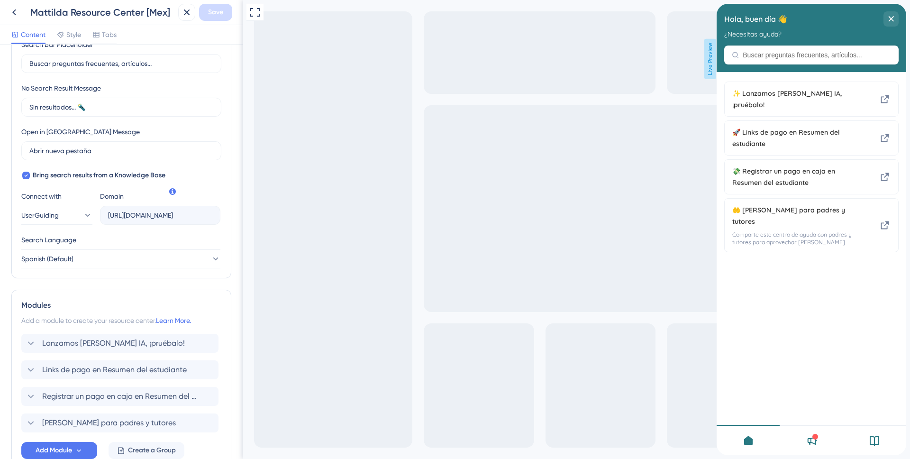
scroll to position [208, 0]
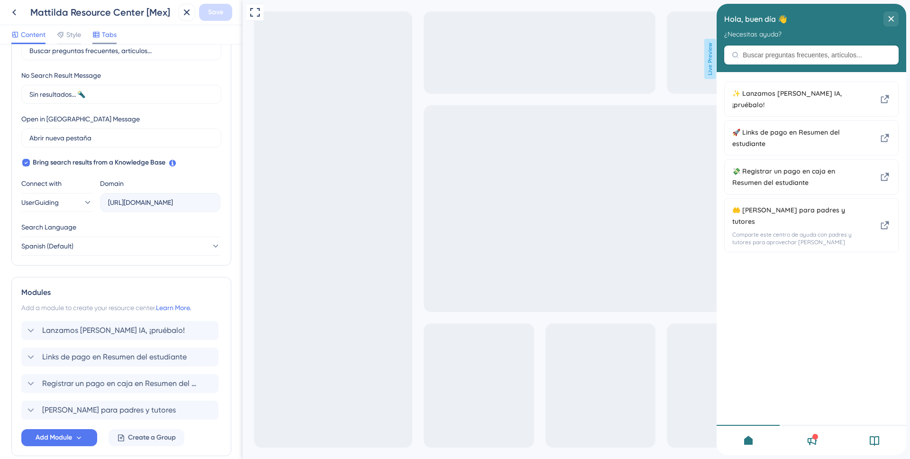
click at [102, 29] on span "Tabs" at bounding box center [109, 34] width 15 height 11
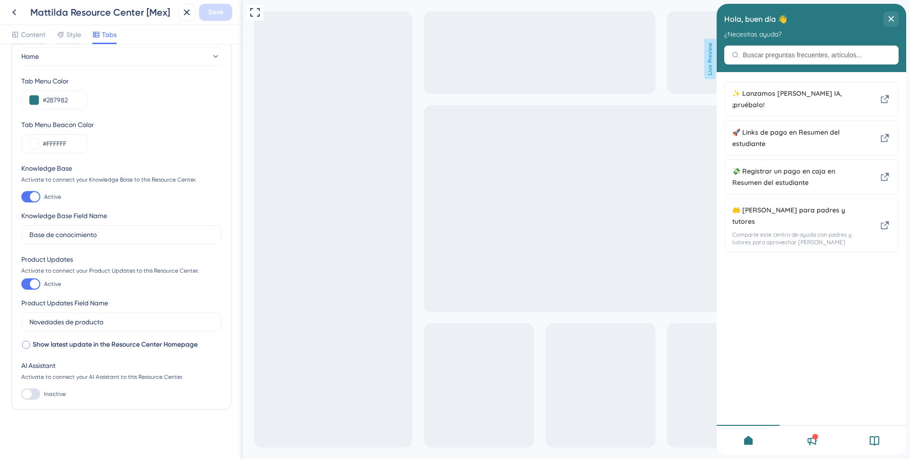
click at [24, 342] on div at bounding box center [26, 345] width 8 height 8
checkbox input "true"
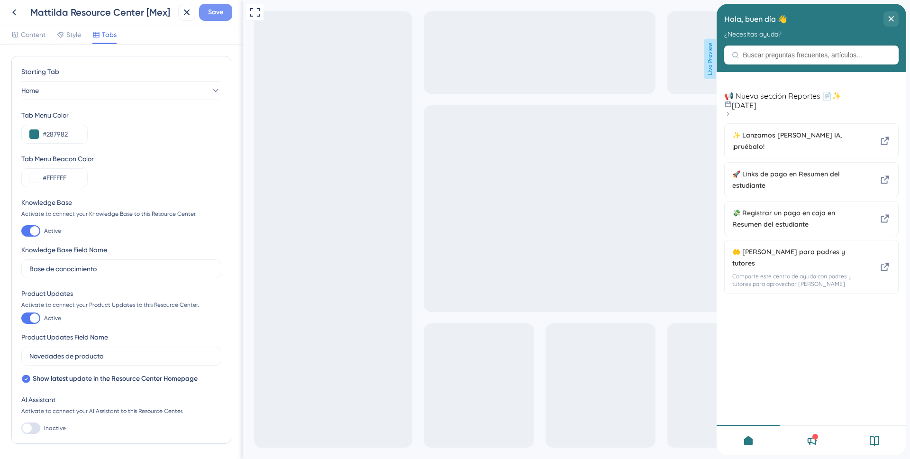
click at [219, 11] on span "Save" at bounding box center [215, 12] width 15 height 11
click at [181, 18] on icon at bounding box center [179, 17] width 9 height 9
click at [14, 9] on icon at bounding box center [14, 12] width 11 height 11
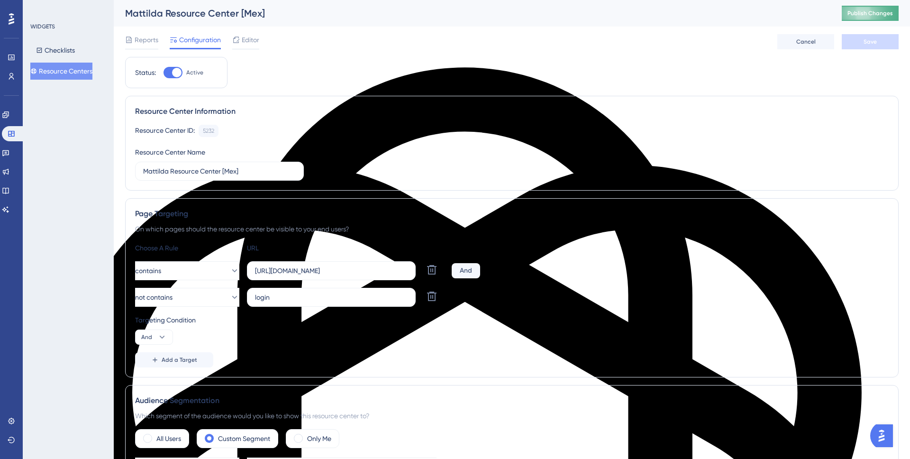
click at [870, 17] on button "Publish Changes" at bounding box center [870, 13] width 57 height 15
